Goal: Information Seeking & Learning: Learn about a topic

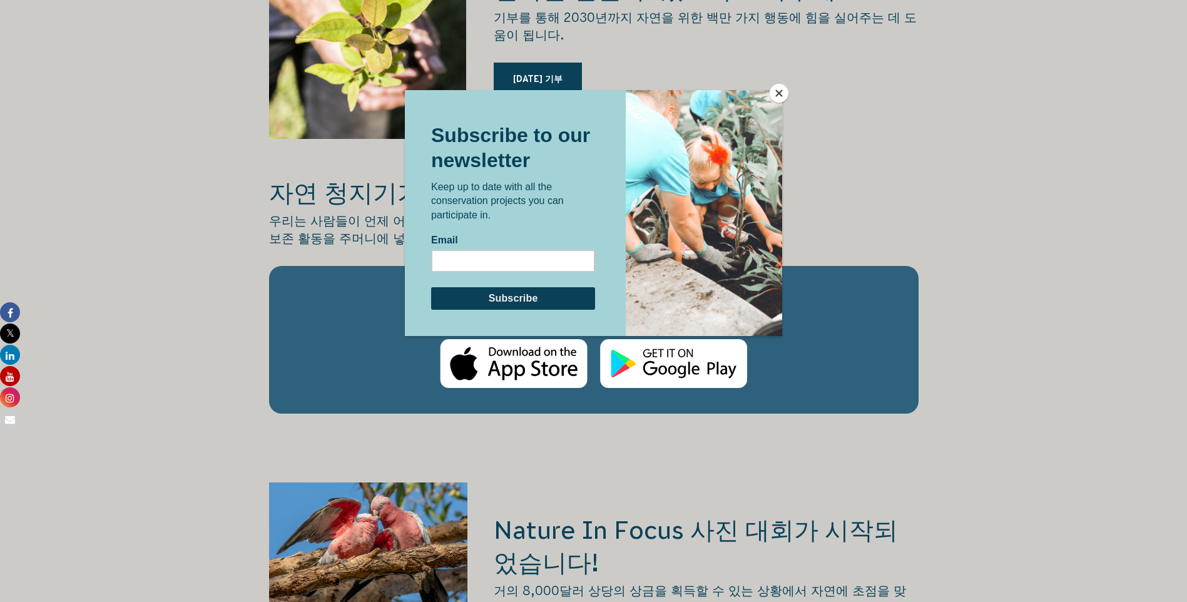
scroll to position [1439, 0]
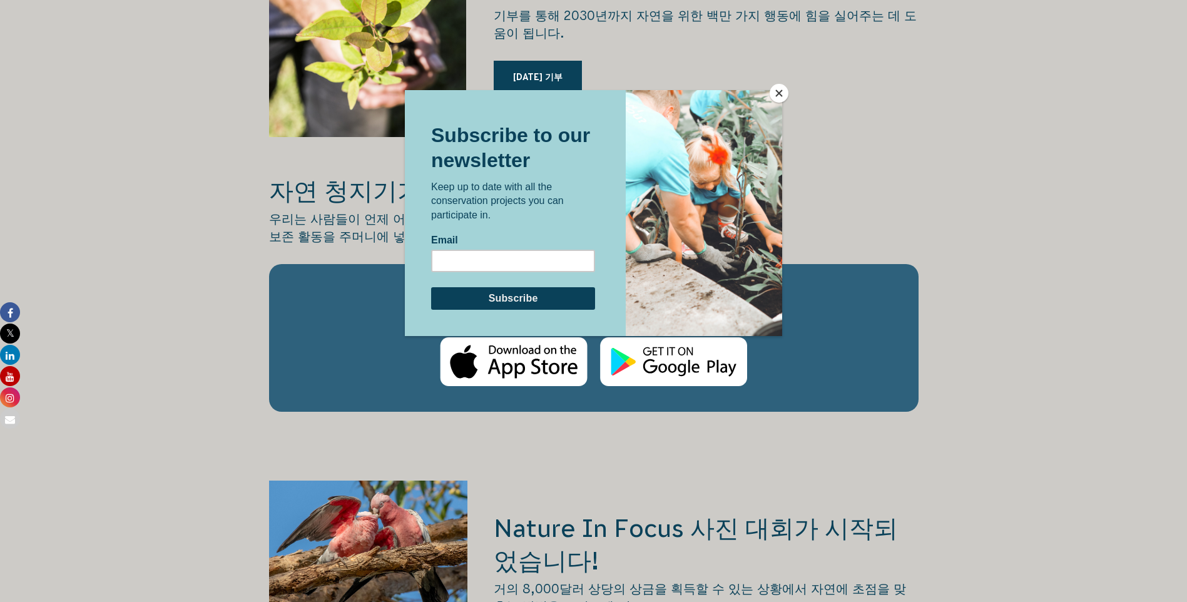
click at [779, 88] on button "닫다" at bounding box center [778, 93] width 19 height 19
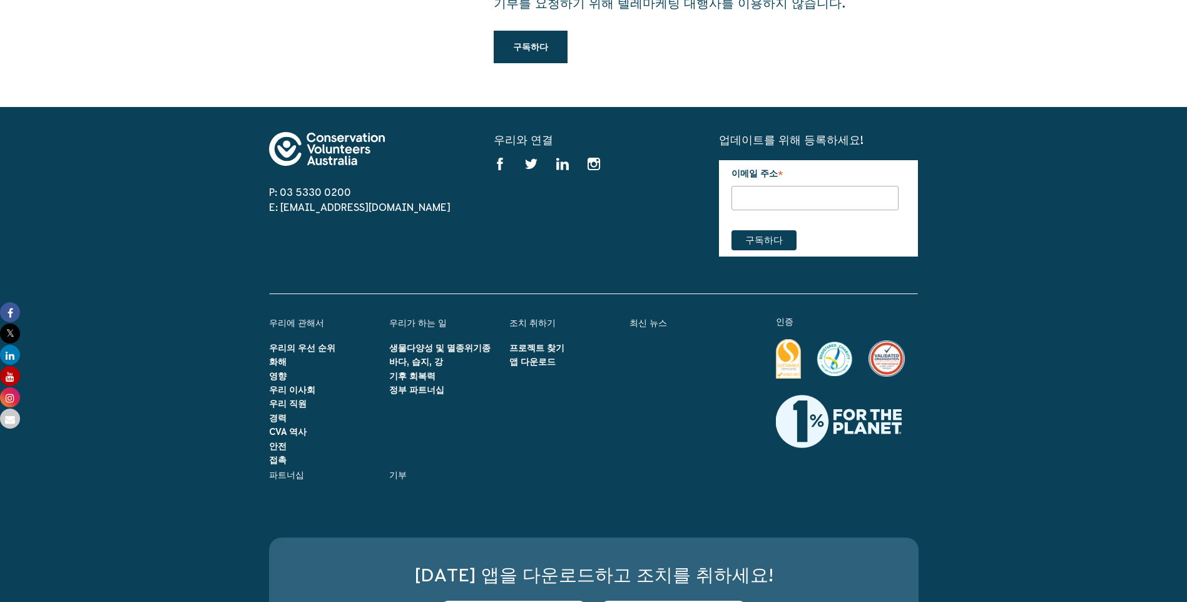
scroll to position [2941, 0]
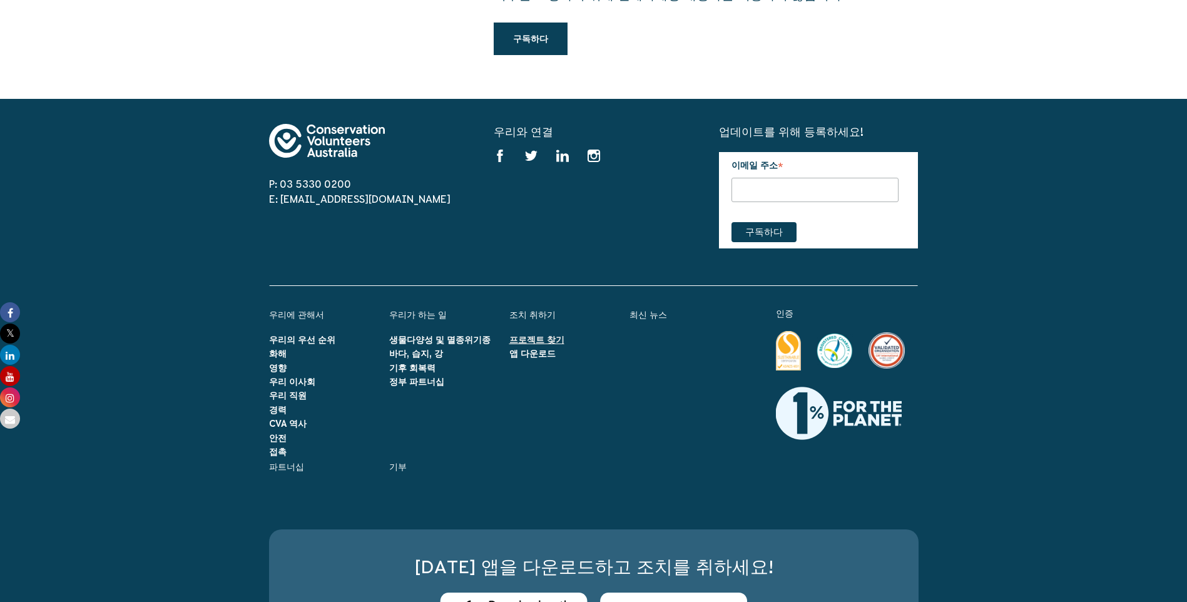
click at [521, 340] on link "프로젝트 찾기" at bounding box center [536, 340] width 55 height 10
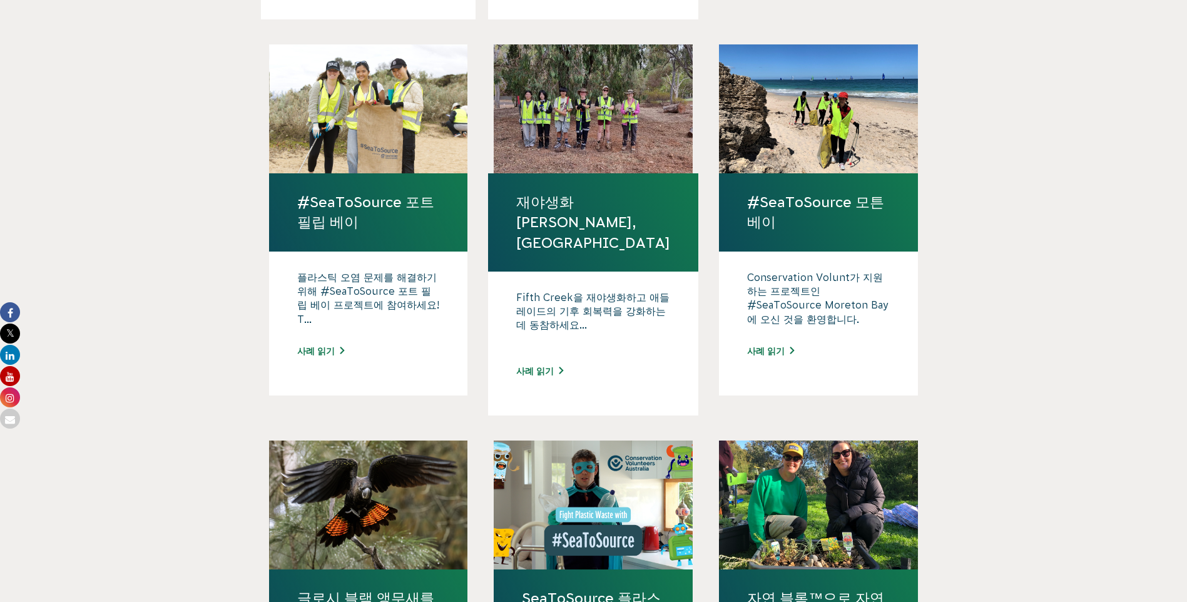
scroll to position [841, 0]
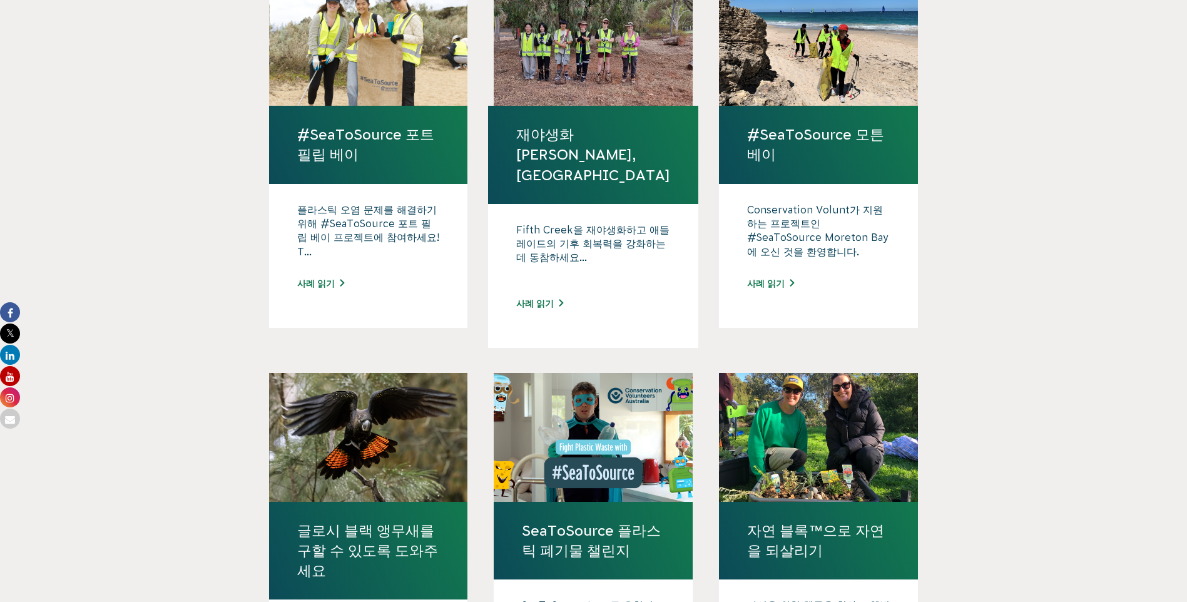
drag, startPoint x: 1183, startPoint y: 337, endPoint x: 1182, endPoint y: 367, distance: 30.1
click at [1182, 382] on body "About Us Our Priorities Reconciliation Impact Our Board Our People Careers CVA …" at bounding box center [593, 340] width 1187 height 2362
click at [1171, 296] on body "About Us Our Priorities Reconciliation Impact Our Board Our People Careers CVA …" at bounding box center [593, 340] width 1187 height 2362
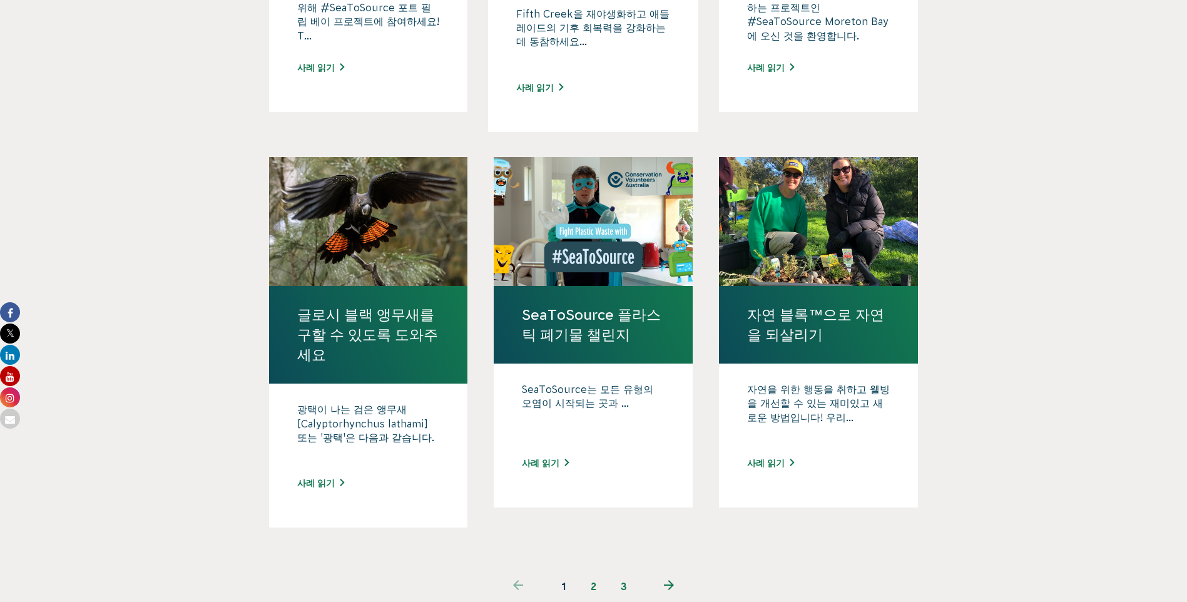
scroll to position [1152, 0]
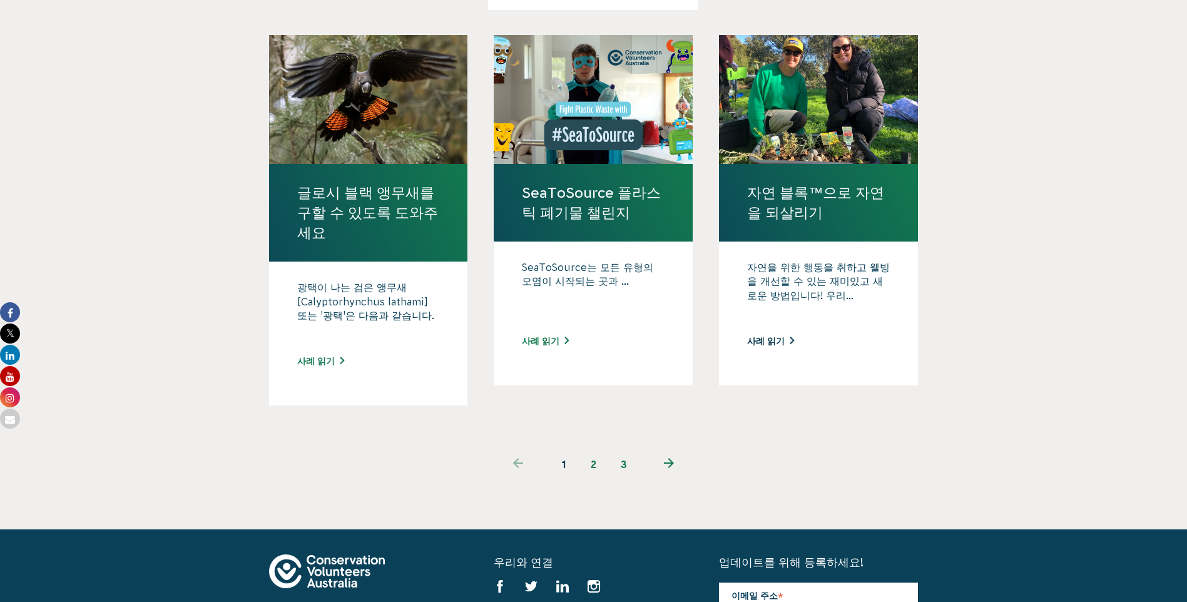
click at [769, 336] on link "사례 읽기" at bounding box center [770, 341] width 47 height 10
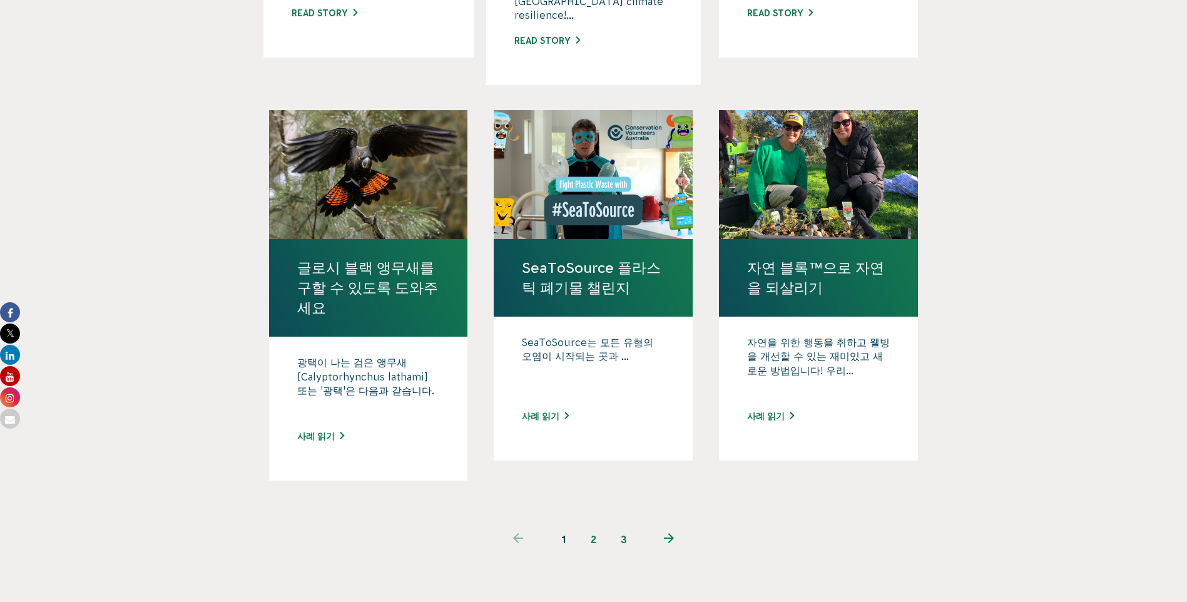
scroll to position [1089, 0]
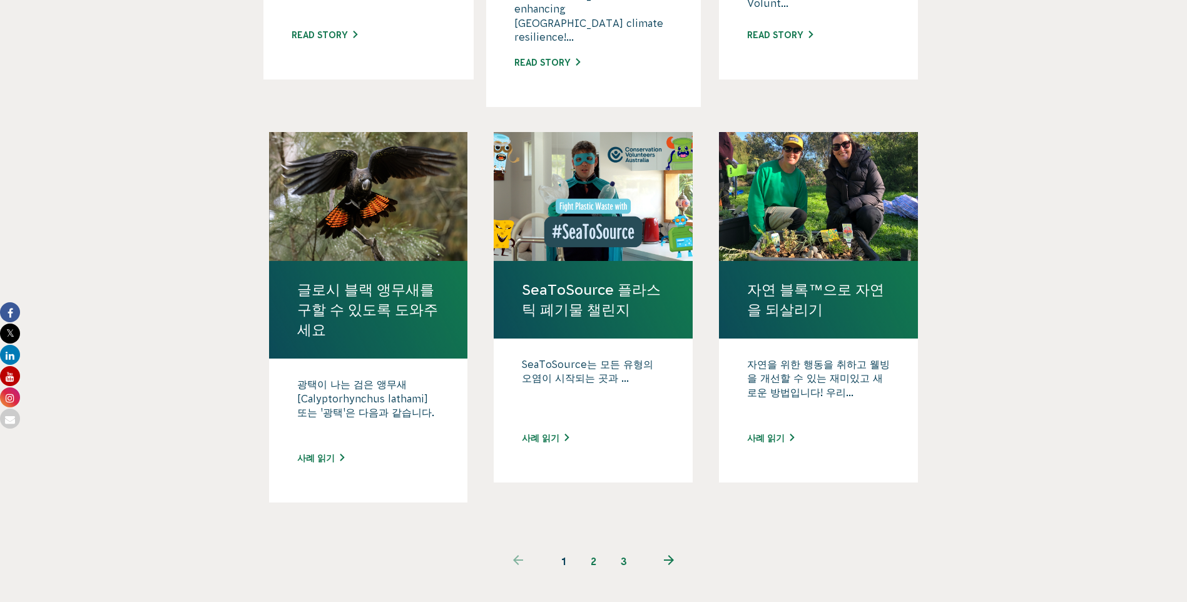
click at [597, 546] on link "2" at bounding box center [594, 561] width 30 height 30
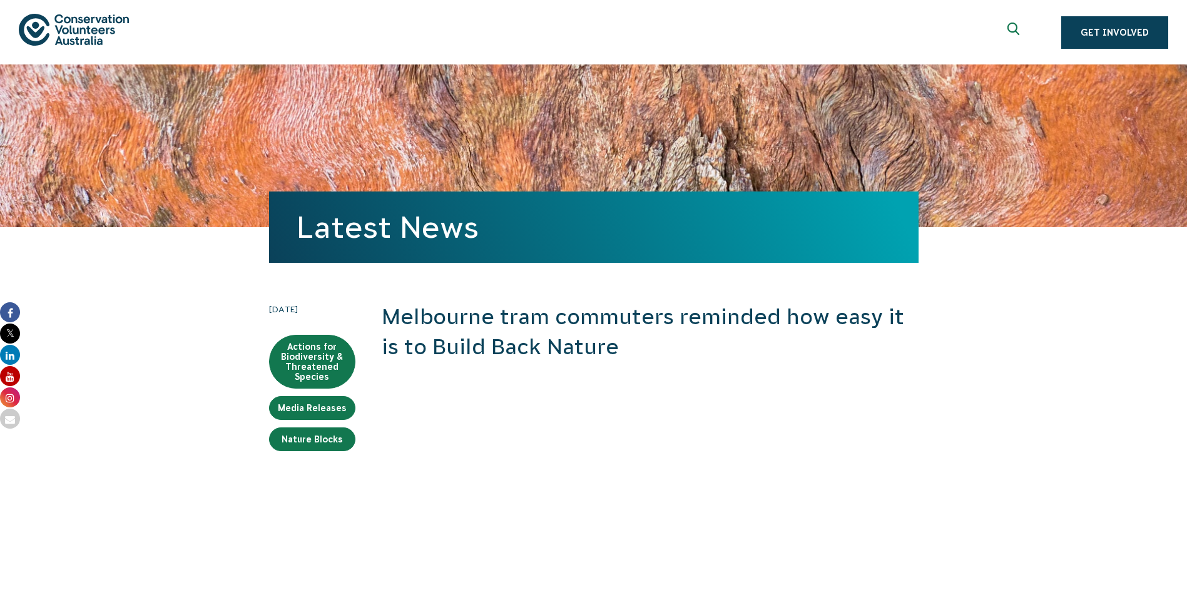
scroll to position [1206, 0]
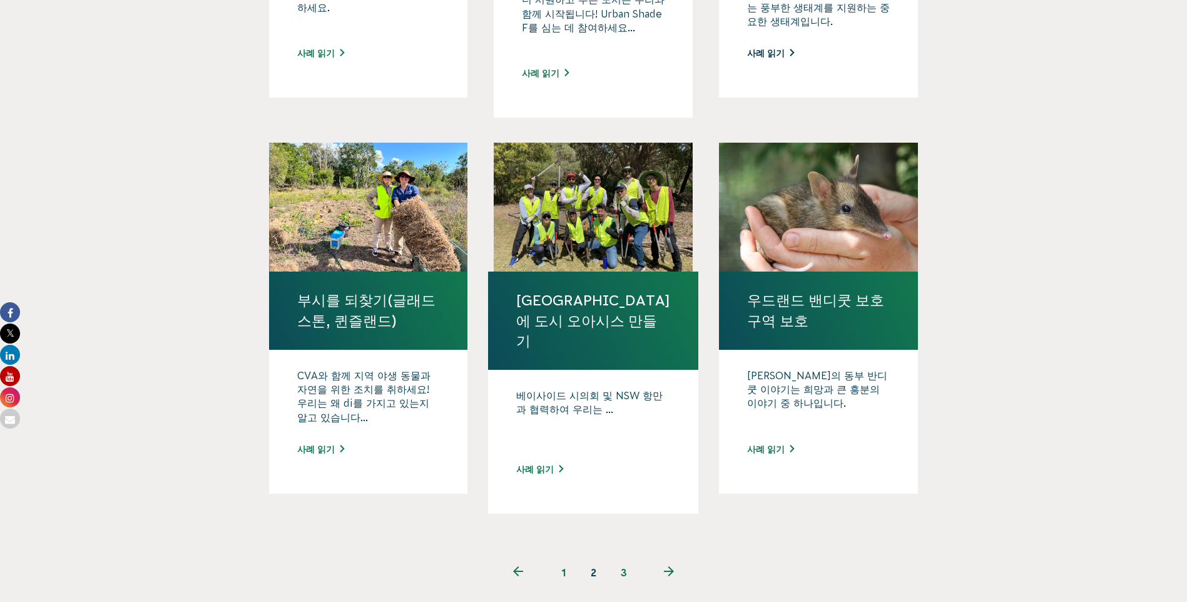
scroll to position [1063, 0]
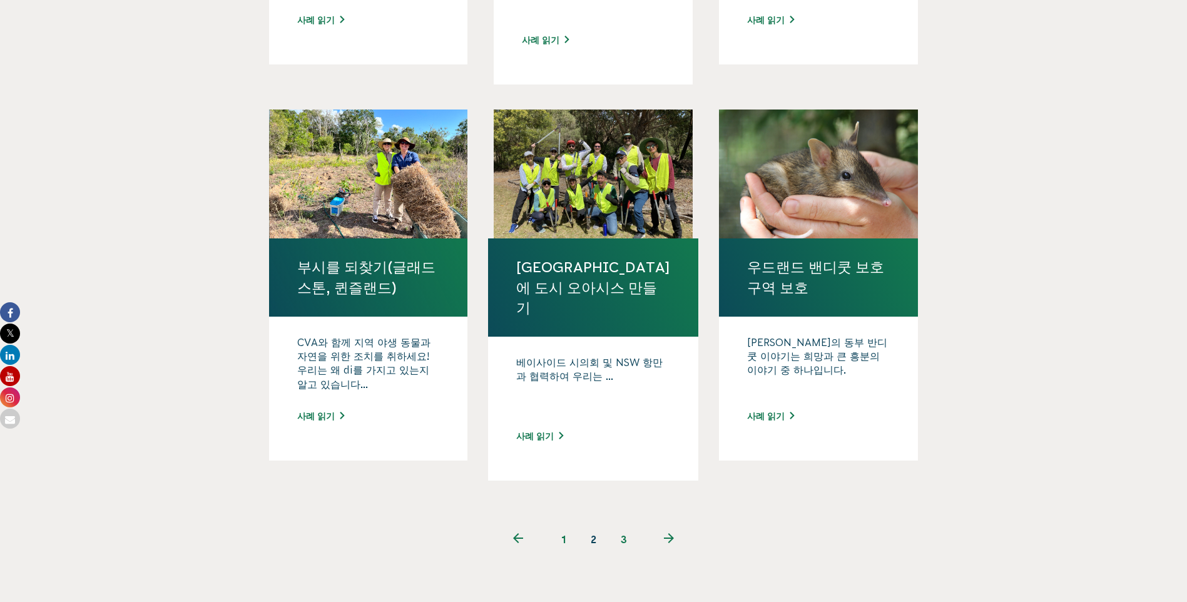
click at [618, 524] on link "3" at bounding box center [624, 539] width 30 height 30
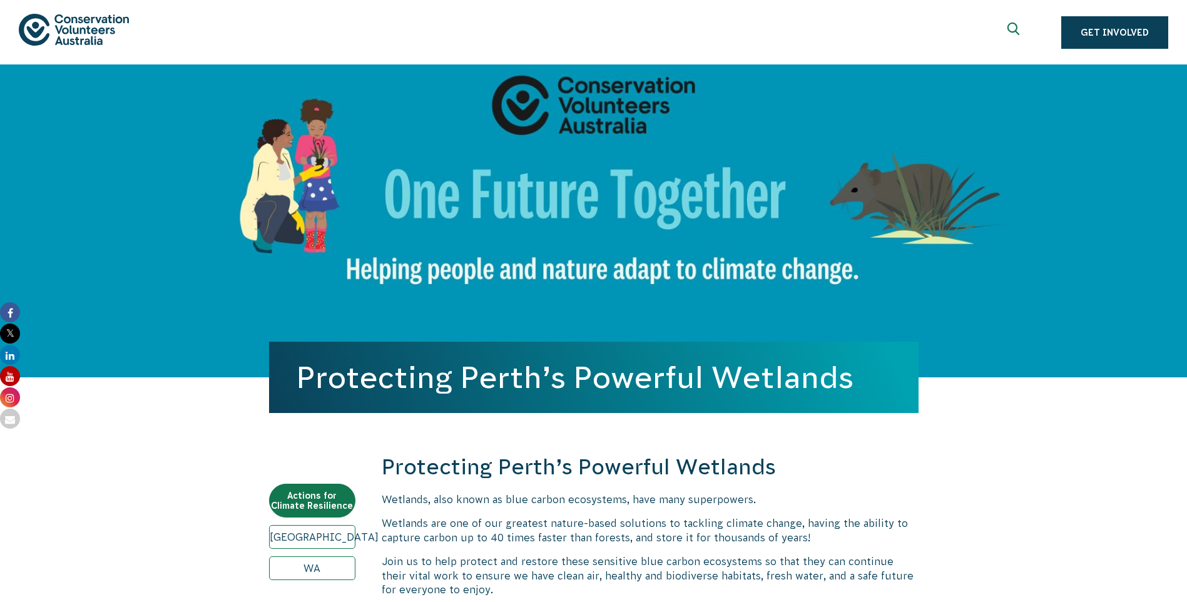
scroll to position [1376, 0]
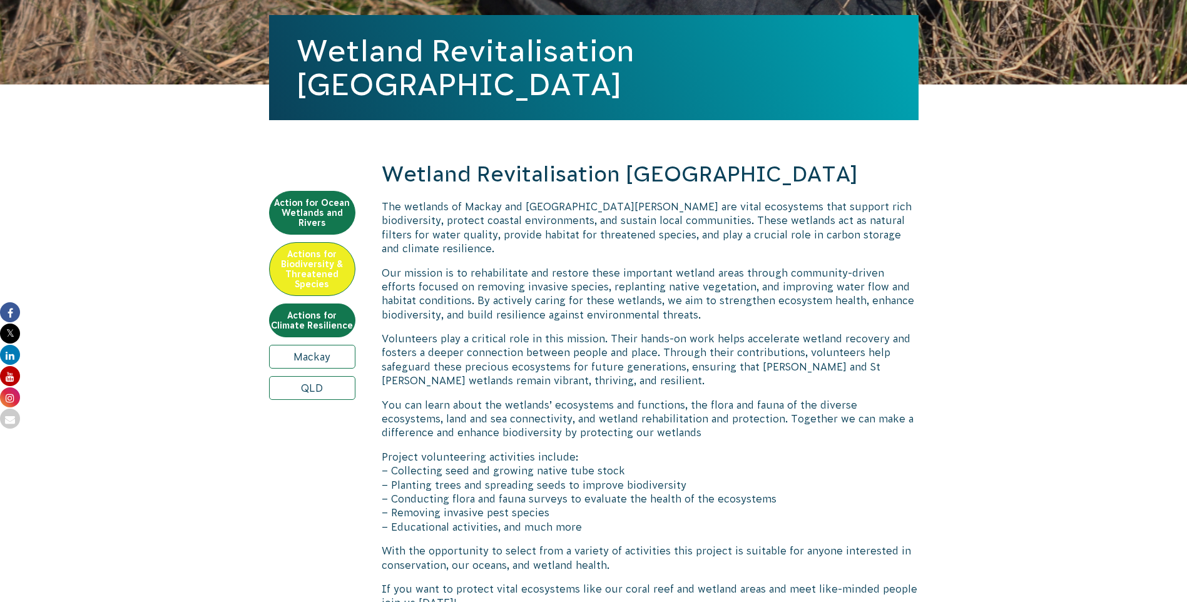
scroll to position [313, 0]
